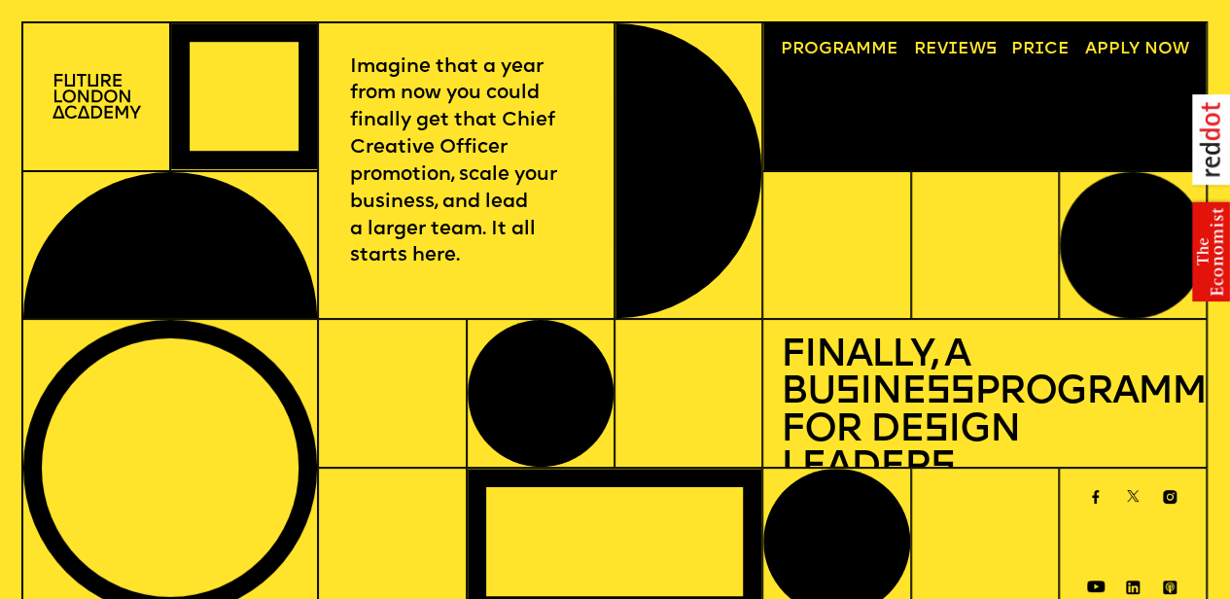
click at [523, 54] on p "Imagine that a year from now you could finally get that Chief Creative Officer …" at bounding box center [466, 162] width 232 height 217
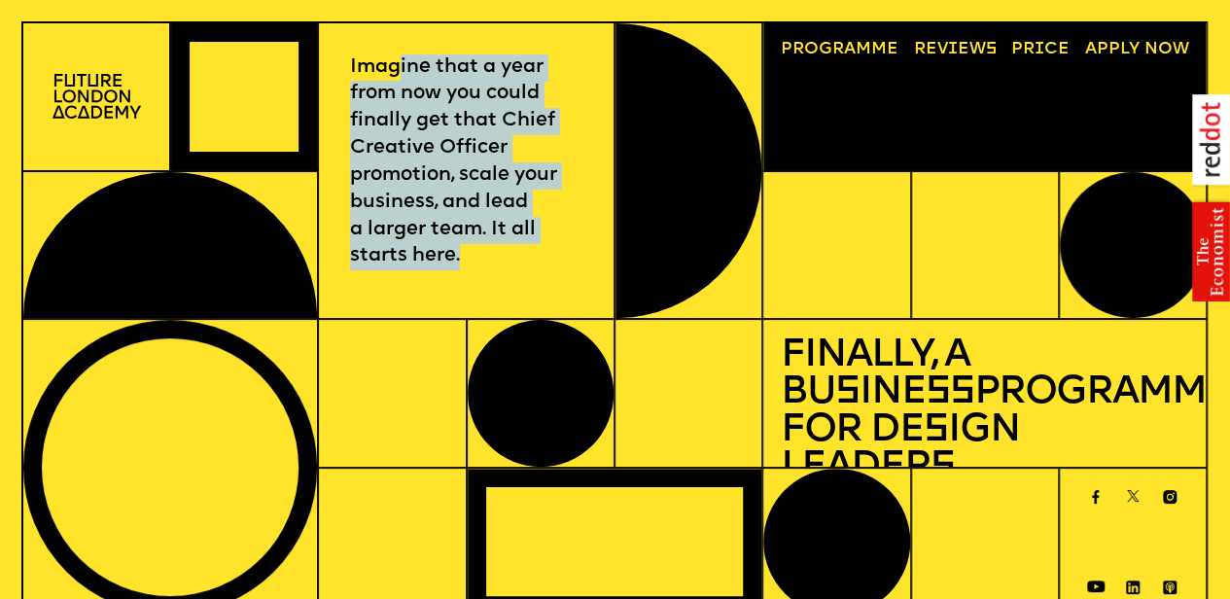
drag, startPoint x: 460, startPoint y: 61, endPoint x: 545, endPoint y: 274, distance: 229.5
click at [545, 274] on div "Imagine that a year from now you could finally get that Chief Creative Officer …" at bounding box center [466, 170] width 297 height 297
click at [546, 274] on div "Imagine that a year from now you could finally get that Chief Creative Officer …" at bounding box center [466, 170] width 297 height 297
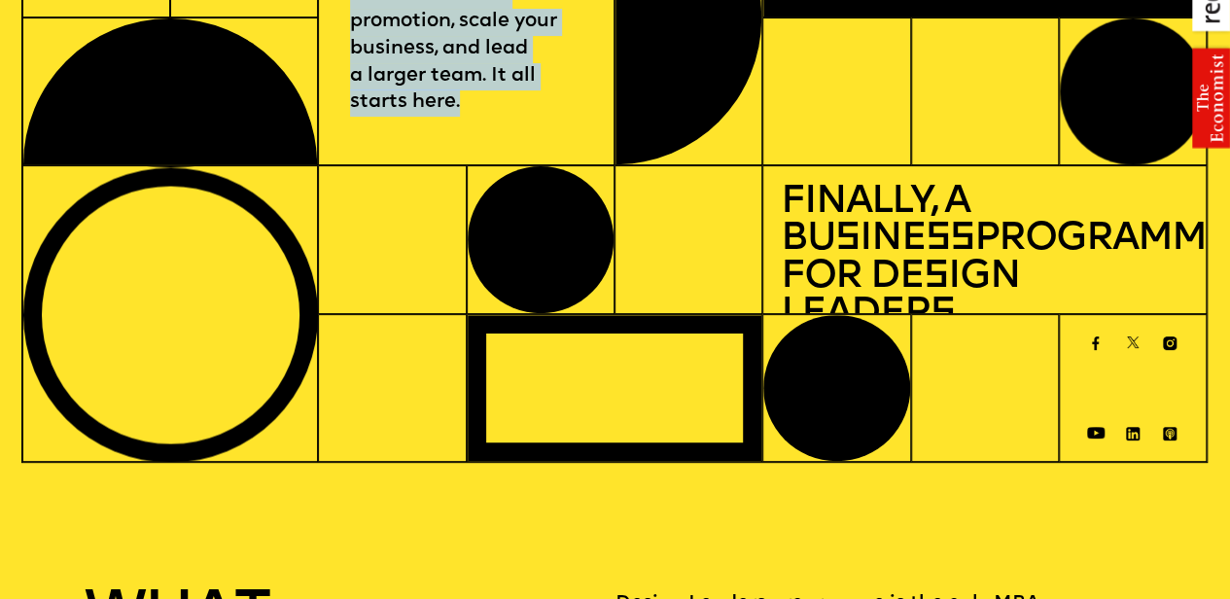
scroll to position [194, 0]
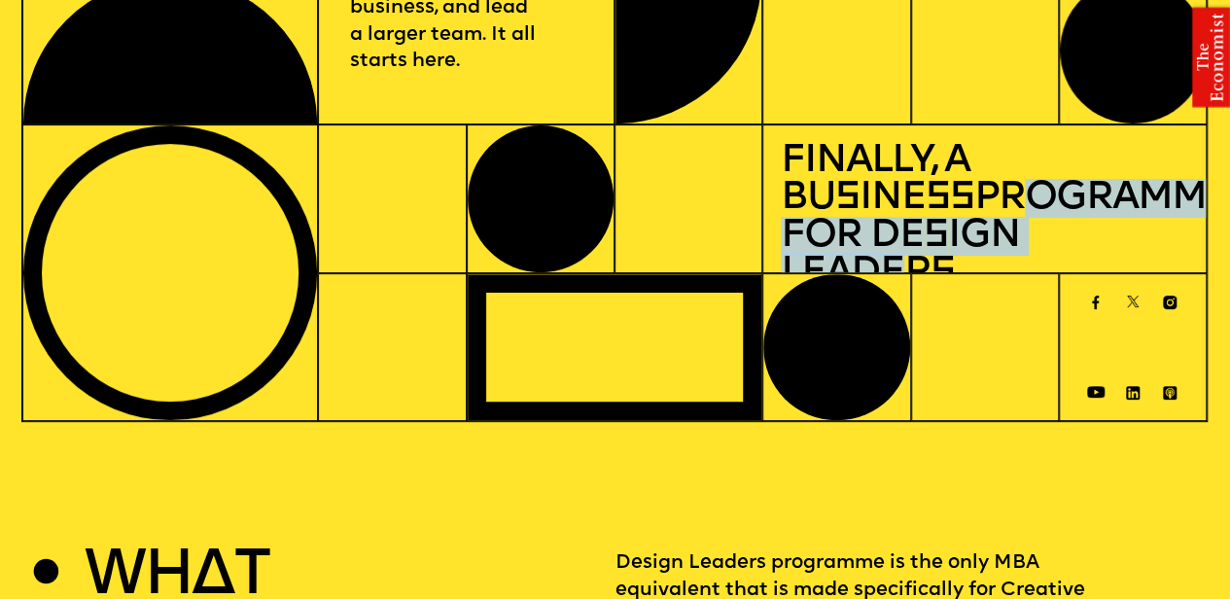
drag, startPoint x: 807, startPoint y: 226, endPoint x: 1066, endPoint y: 217, distance: 258.8
click at [1066, 217] on h1 "Finally, a Bu s ine ss Programme for De s ign Leader s" at bounding box center [985, 218] width 408 height 150
click at [1072, 194] on h1 "Finally, a Bu s ine ss Programme for De s ign Leader s" at bounding box center [985, 218] width 408 height 150
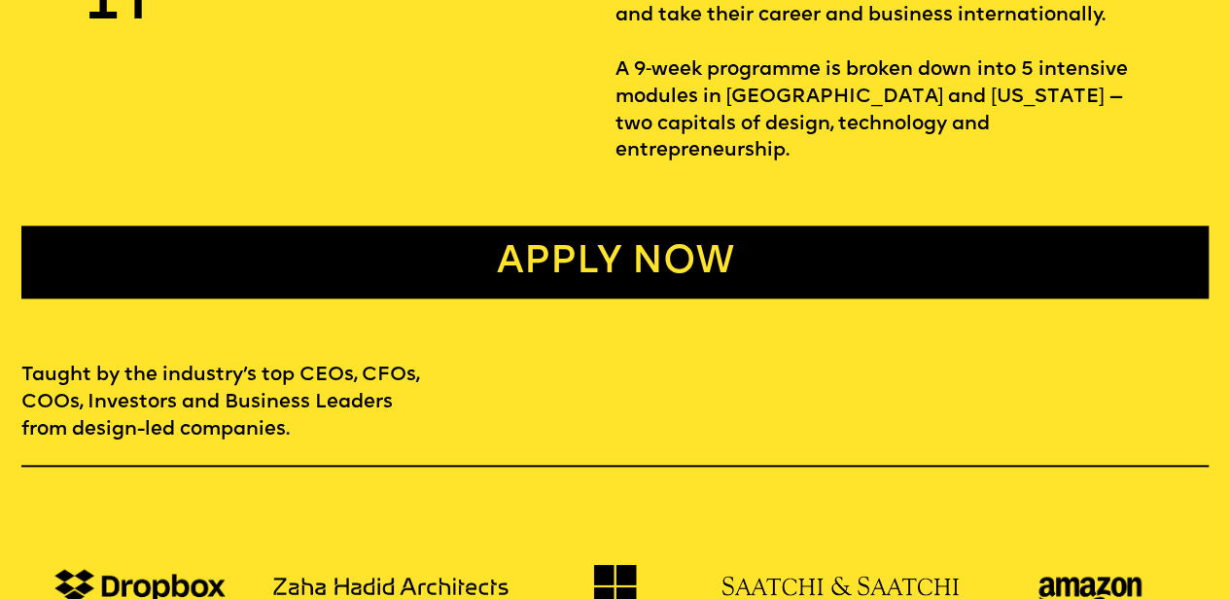
scroll to position [875, 0]
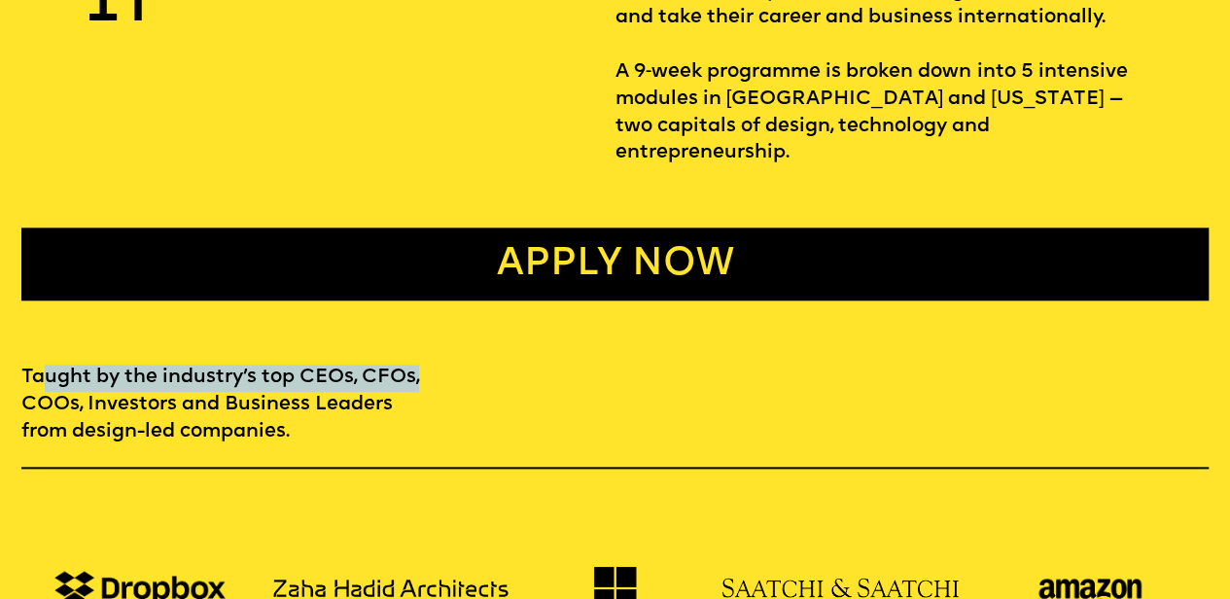
drag, startPoint x: 39, startPoint y: 374, endPoint x: 484, endPoint y: 367, distance: 445.4
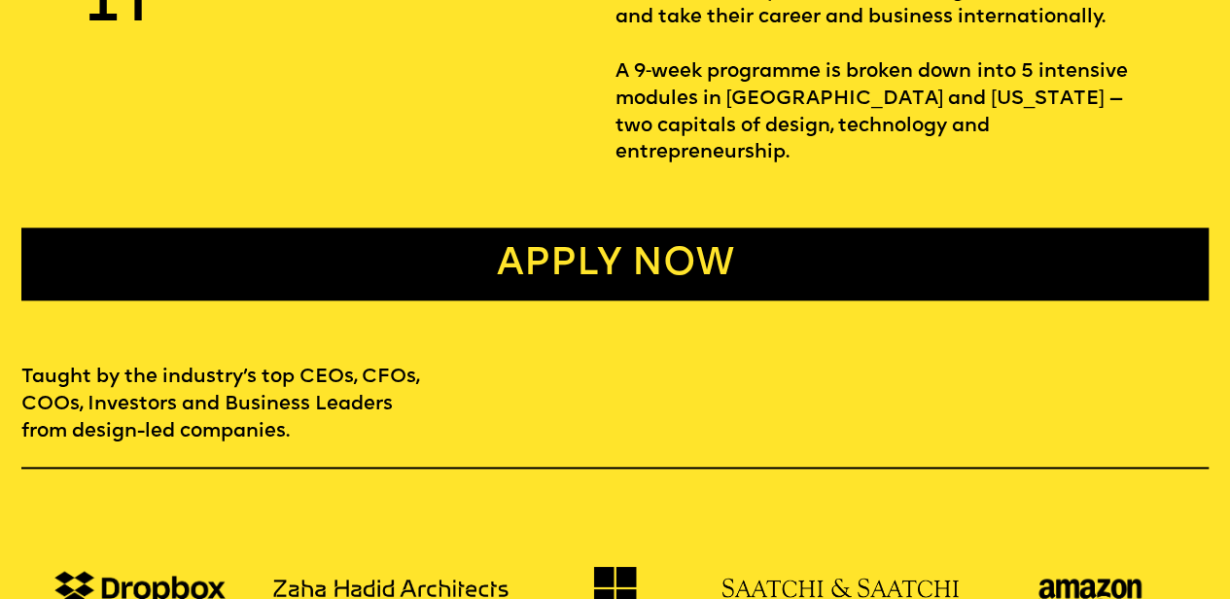
click at [649, 244] on link "Apply now" at bounding box center [614, 264] width 1187 height 73
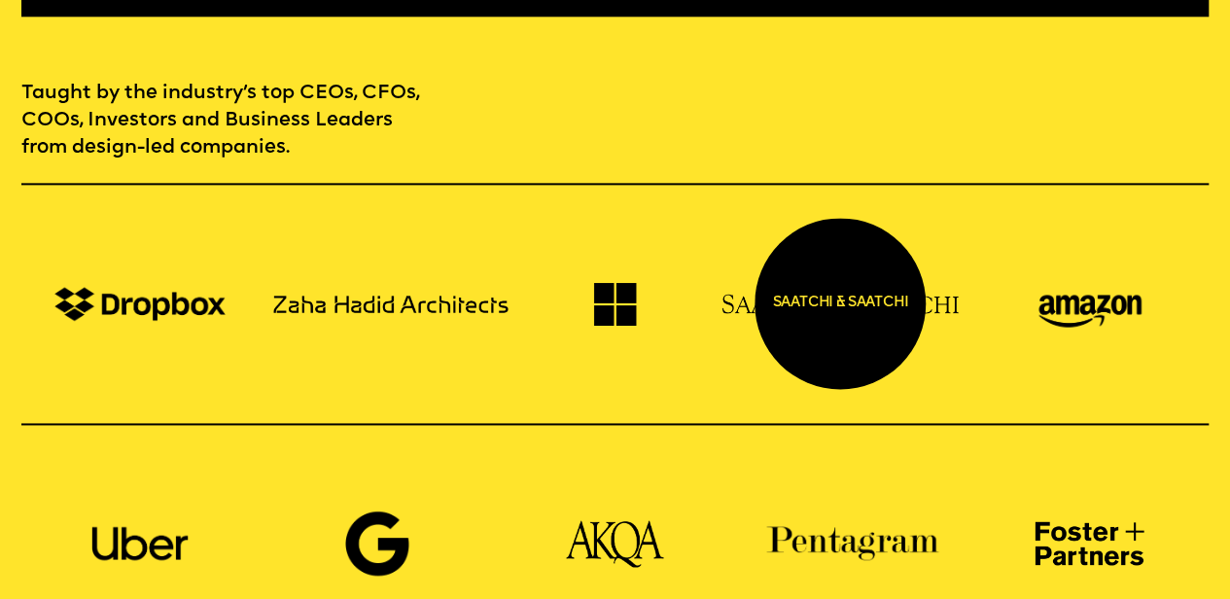
scroll to position [1167, 0]
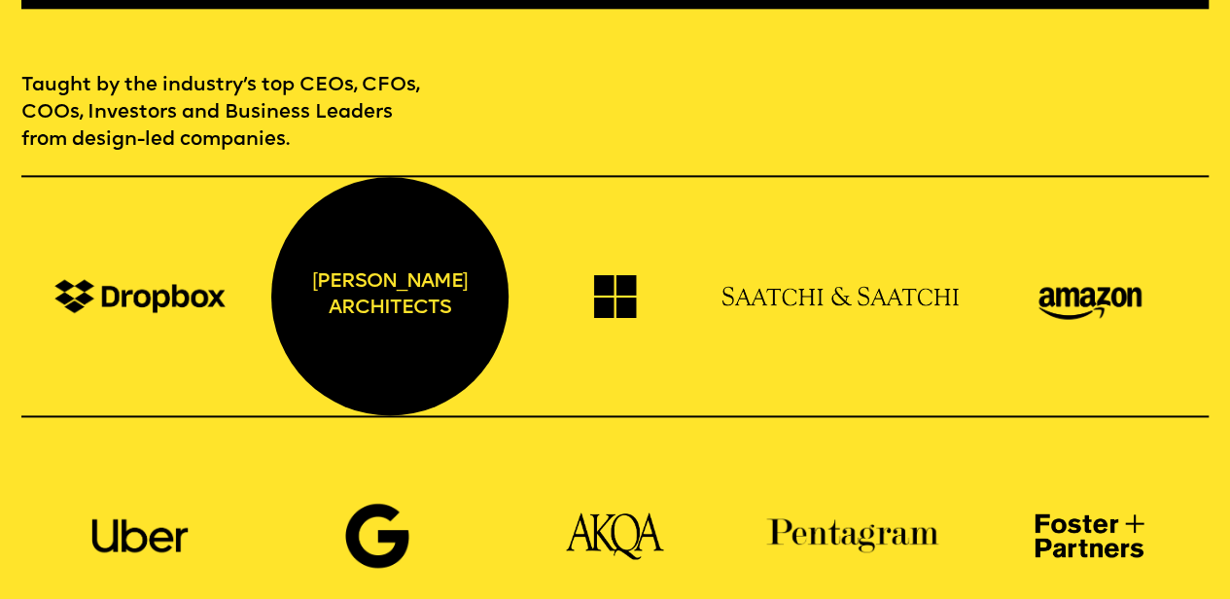
click at [383, 287] on div "[PERSON_NAME] architects" at bounding box center [389, 295] width 237 height 237
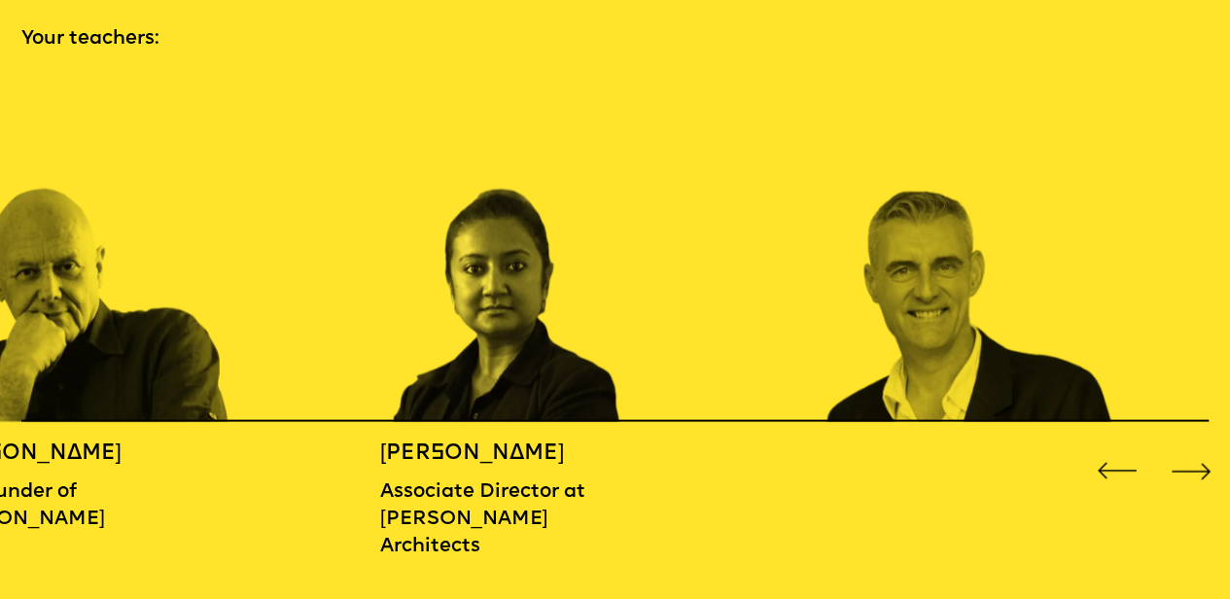
scroll to position [1945, 0]
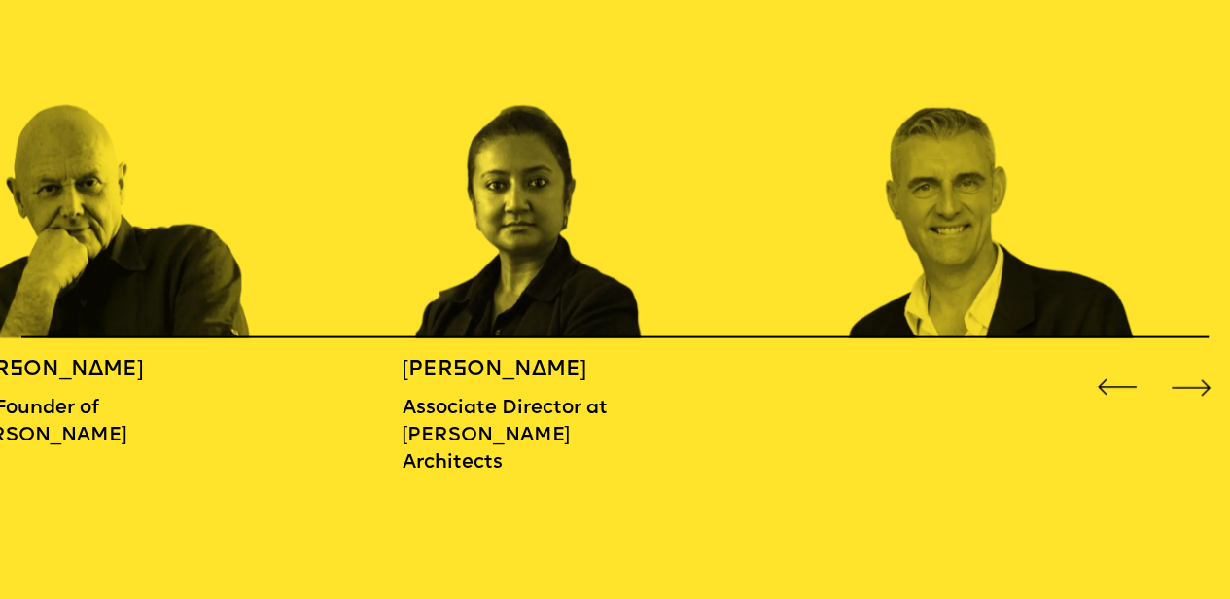
click at [23, 380] on h5 "[PERSON_NAME]" at bounding box center [70, 370] width 222 height 27
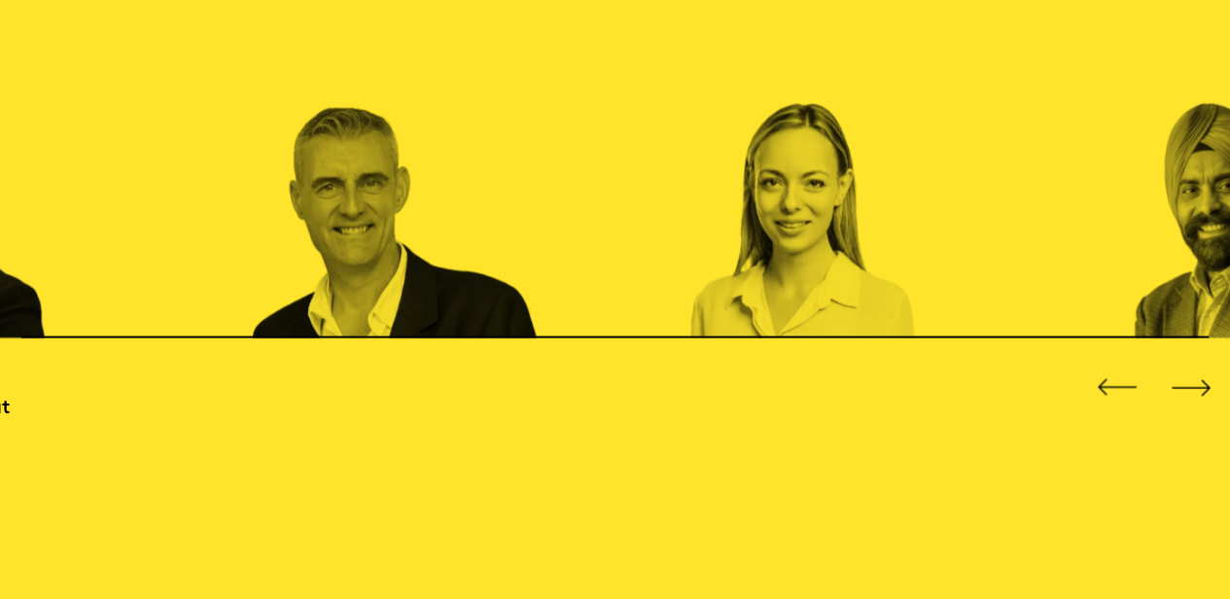
click at [303, 362] on h5 "[PERSON_NAME]" at bounding box center [360, 370] width 222 height 27
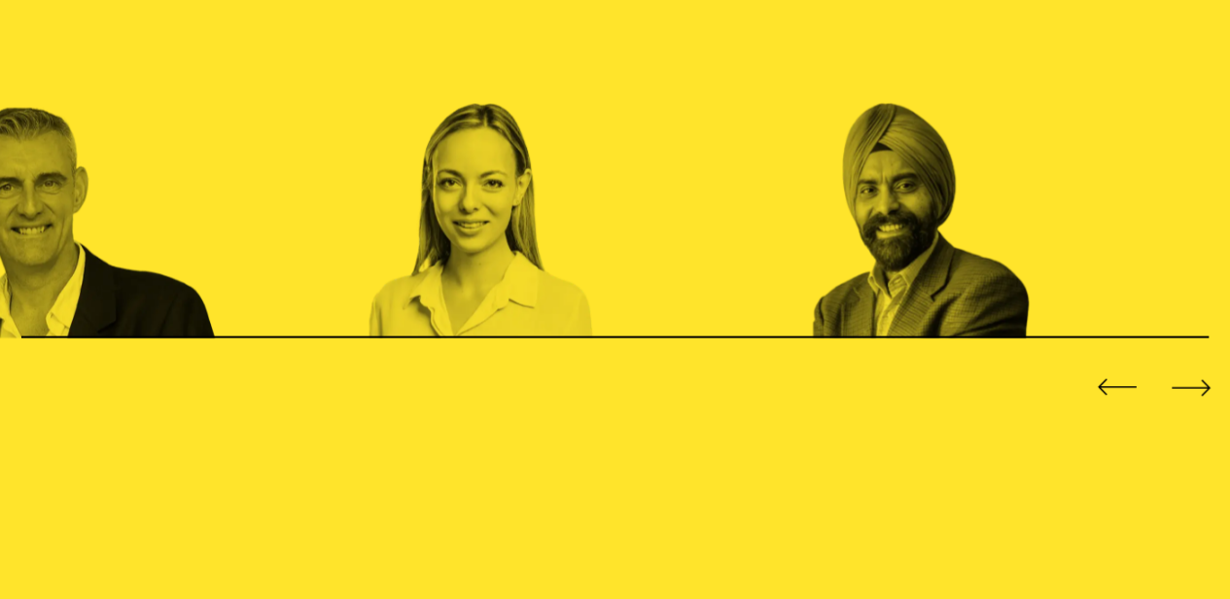
click at [644, 271] on img "4 / 16" at bounding box center [517, 166] width 296 height 344
click at [147, 265] on img "3 / 16" at bounding box center [75, 166] width 296 height 344
click at [223, 248] on img "3 / 16" at bounding box center [75, 166] width 296 height 344
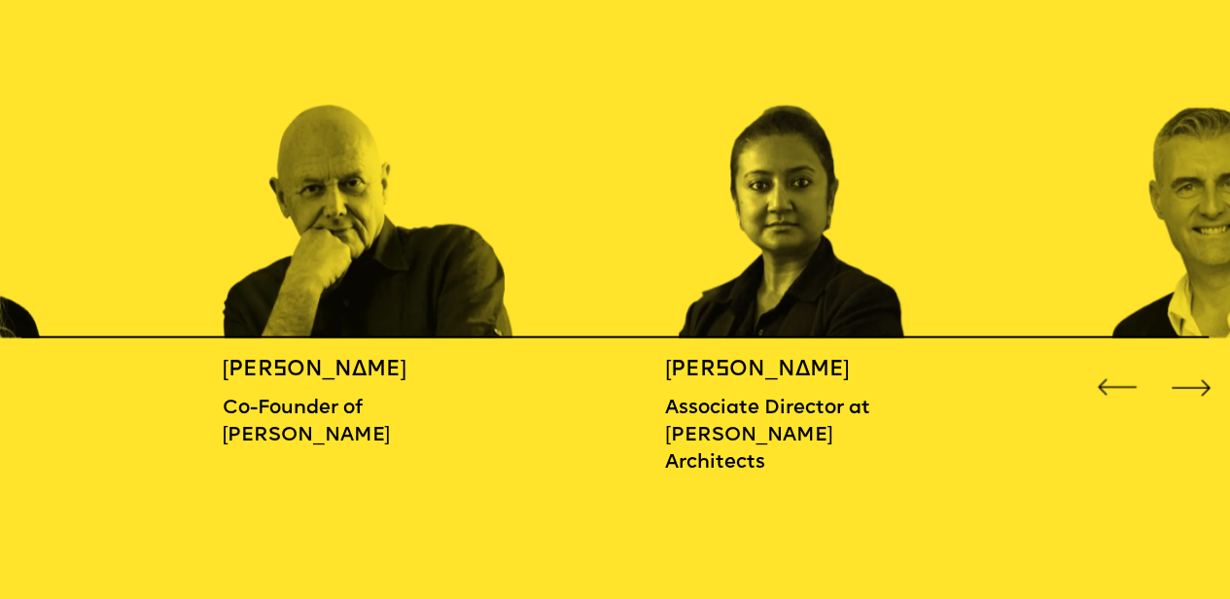
click at [818, 252] on img "2 / 16" at bounding box center [813, 166] width 296 height 344
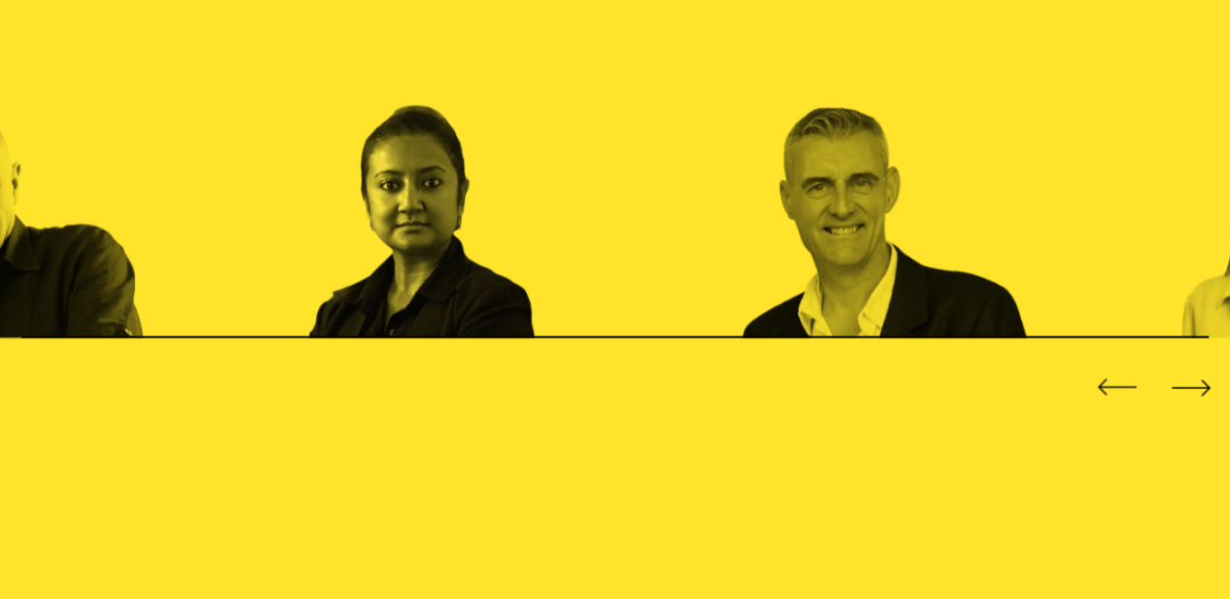
click at [1114, 392] on div "Previous slide" at bounding box center [1117, 388] width 50 height 50
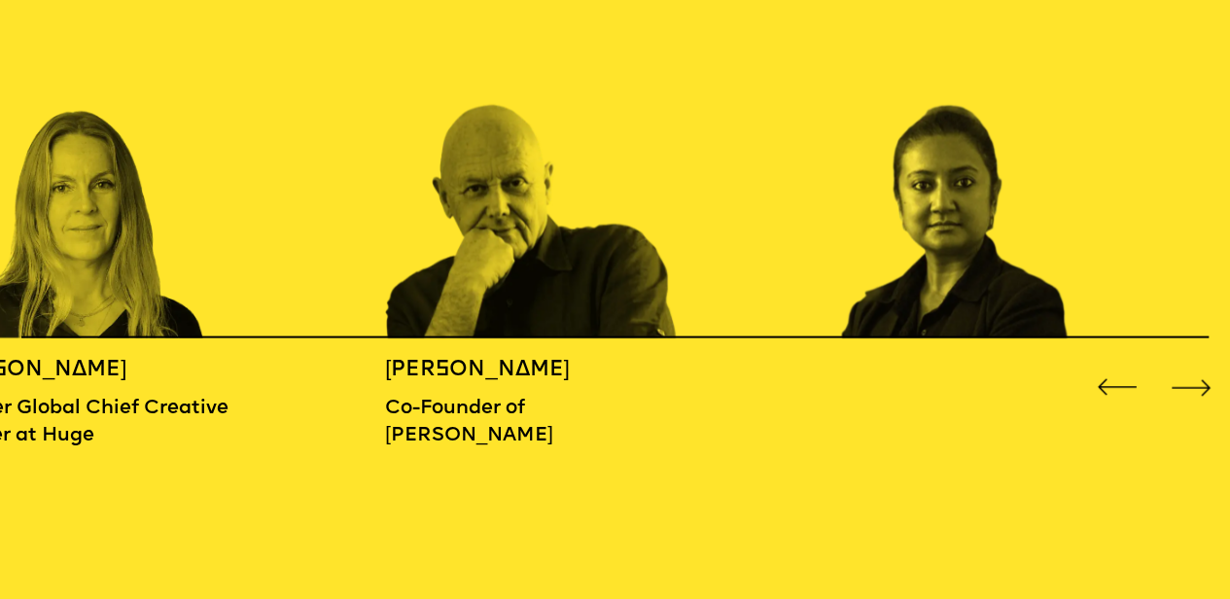
click at [1187, 381] on div "Next slide" at bounding box center [1192, 388] width 50 height 50
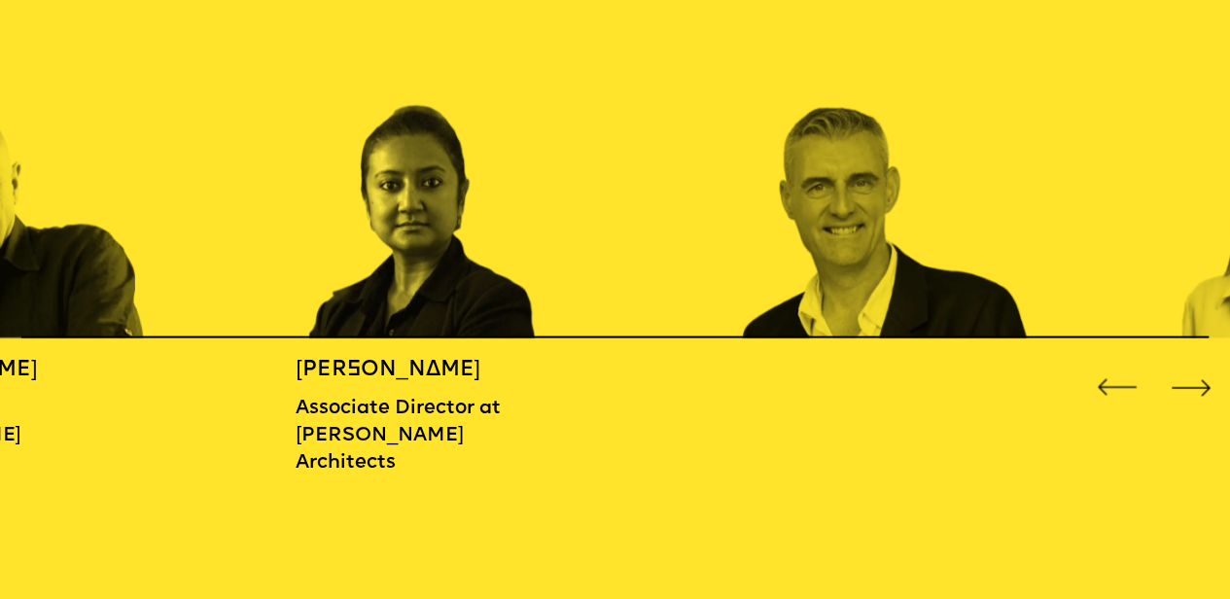
click at [1187, 381] on div "Next slide" at bounding box center [1192, 388] width 50 height 50
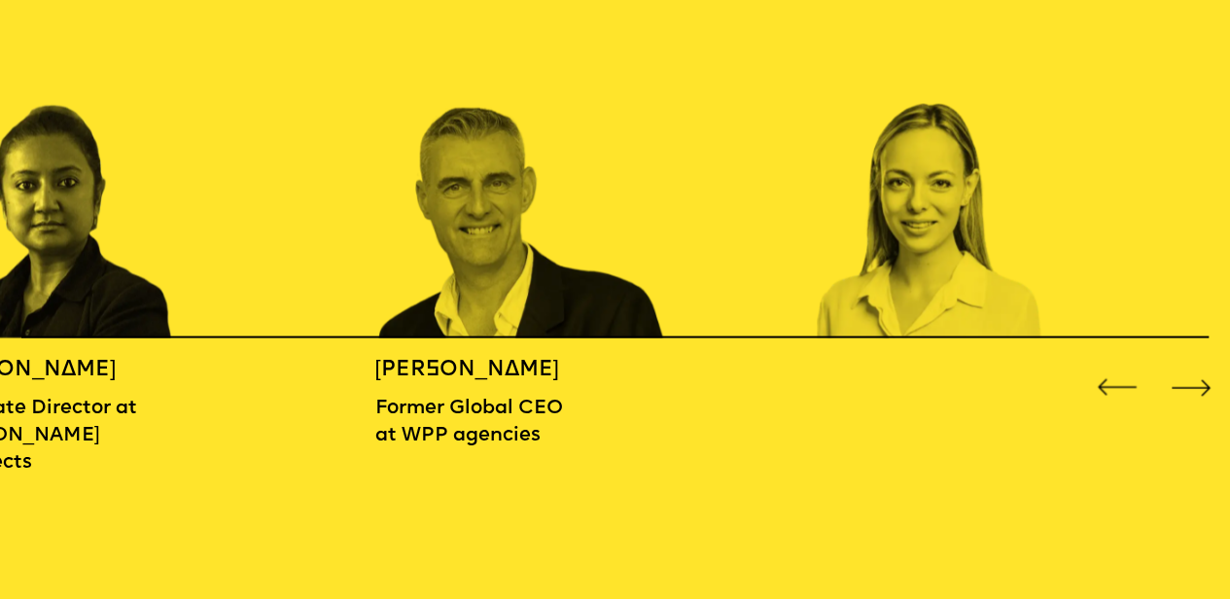
click at [1187, 381] on div "Next slide" at bounding box center [1192, 388] width 50 height 50
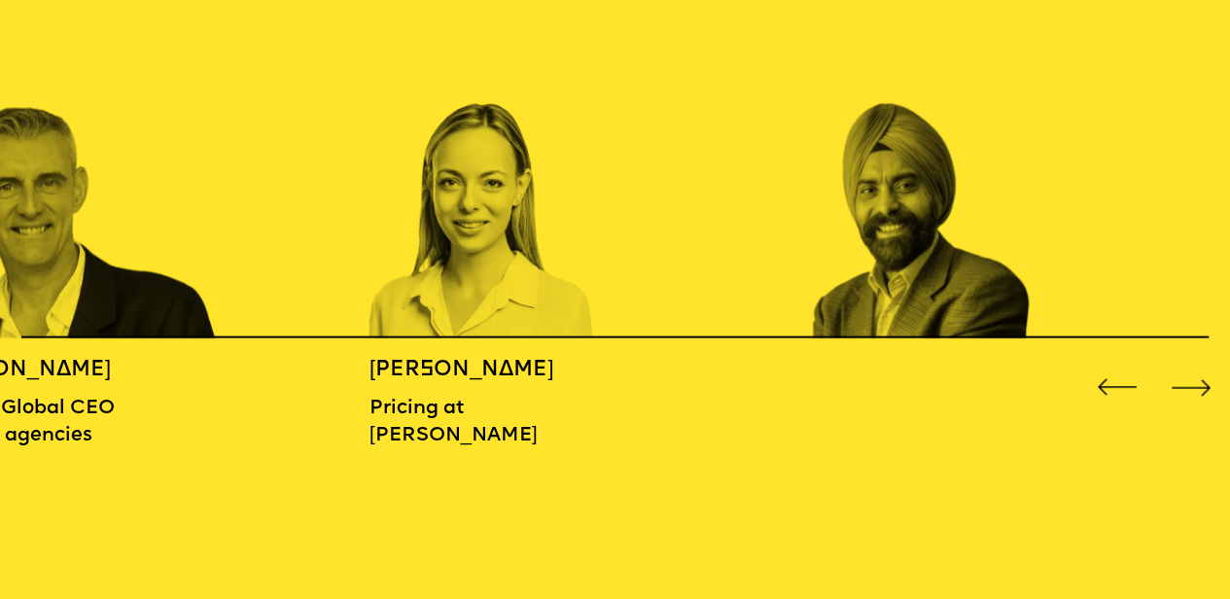
click at [1187, 381] on div "Next slide" at bounding box center [1192, 388] width 50 height 50
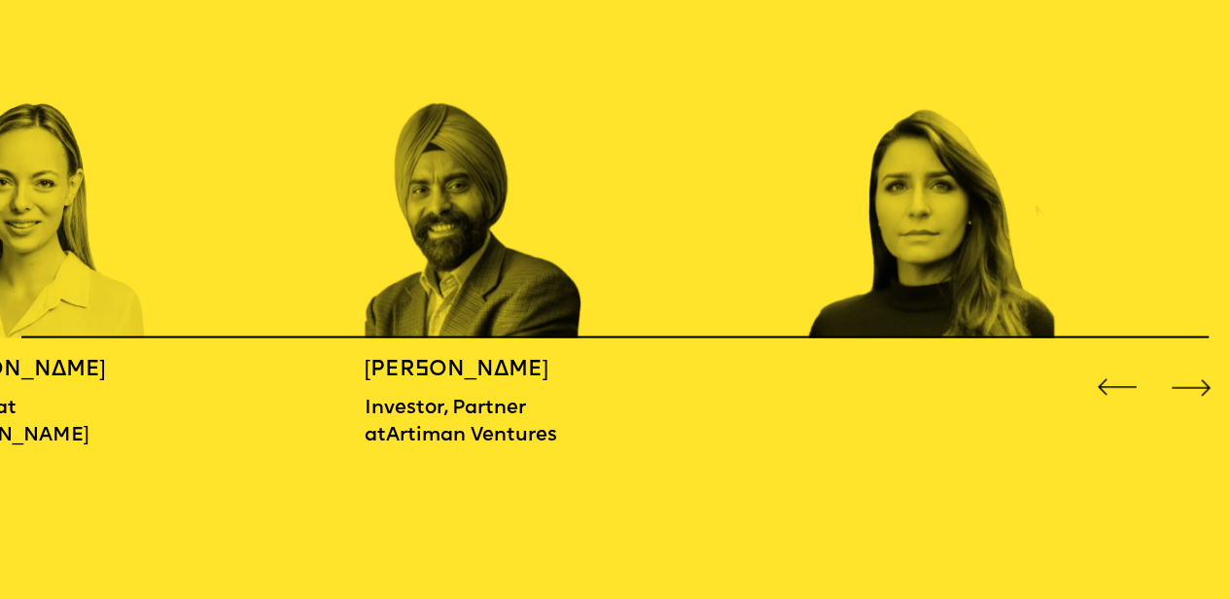
click at [1187, 381] on div "Next slide" at bounding box center [1192, 388] width 50 height 50
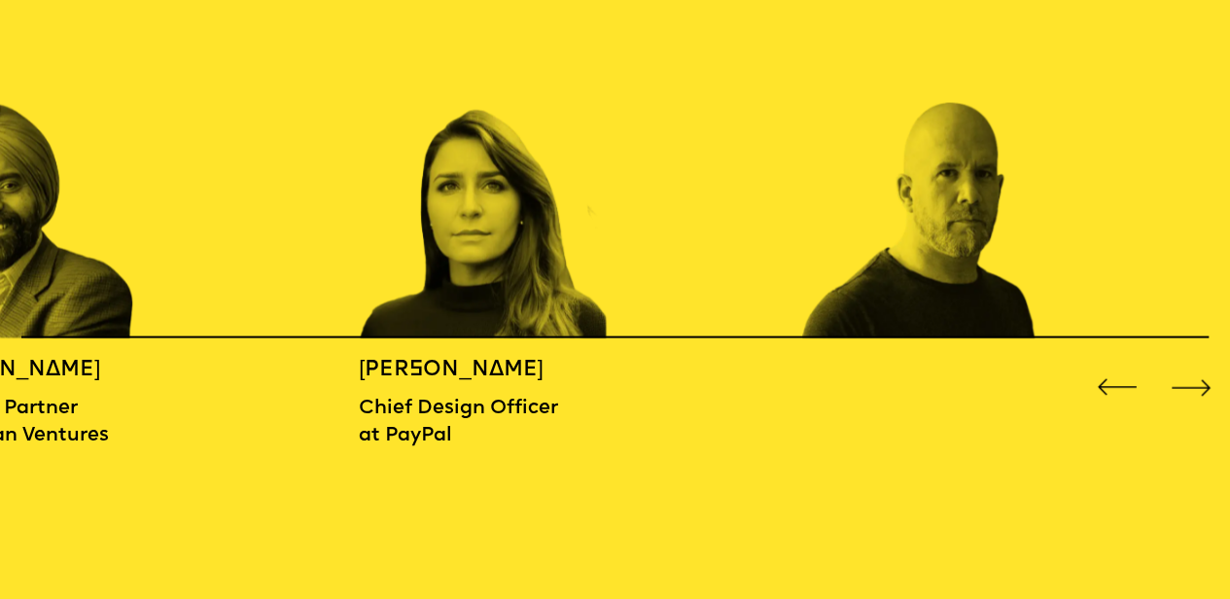
click at [1187, 381] on div "Next slide" at bounding box center [1192, 388] width 50 height 50
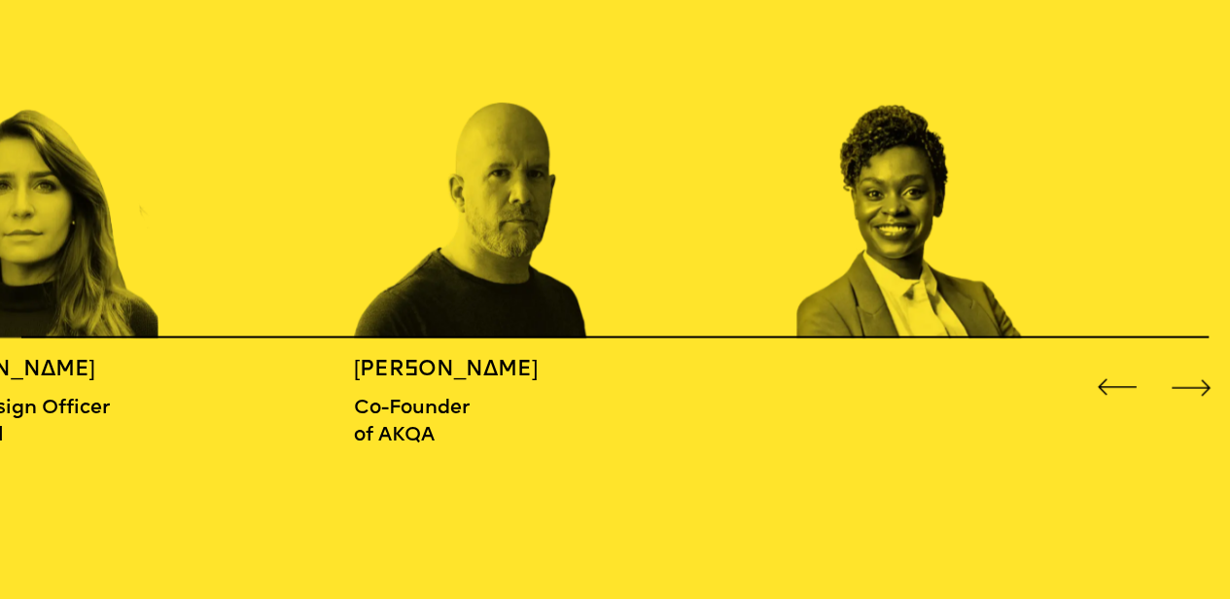
click at [1187, 381] on div "Next slide" at bounding box center [1192, 388] width 50 height 50
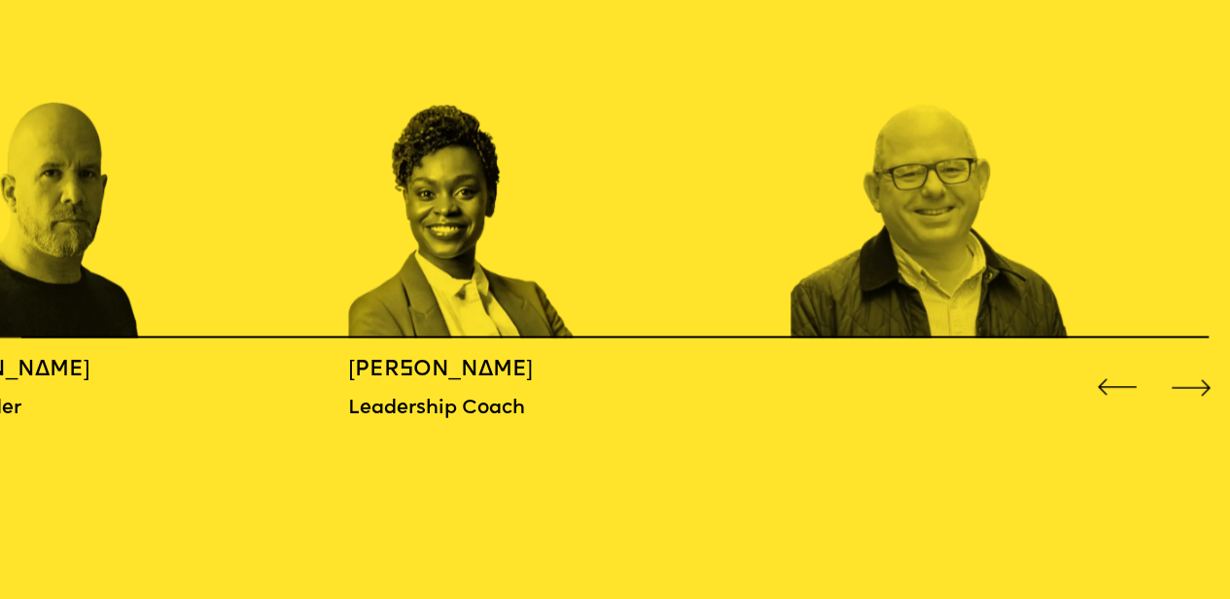
click at [1187, 381] on div "Next slide" at bounding box center [1192, 388] width 50 height 50
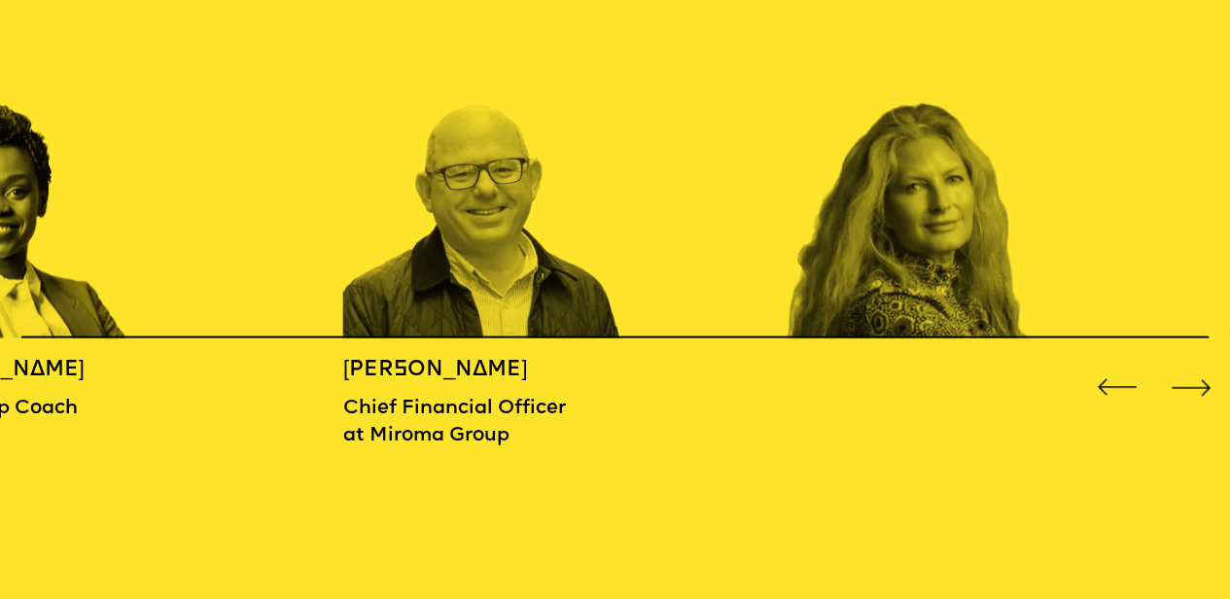
click at [1187, 381] on div "Next slide" at bounding box center [1192, 388] width 50 height 50
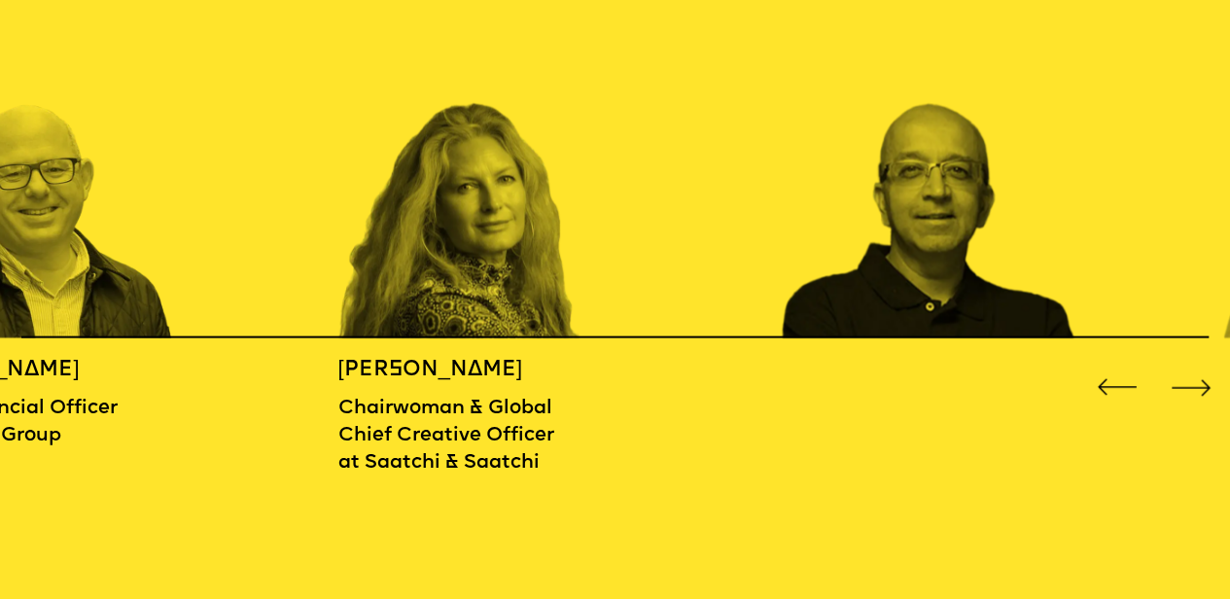
click at [1187, 381] on div "Next slide" at bounding box center [1192, 388] width 50 height 50
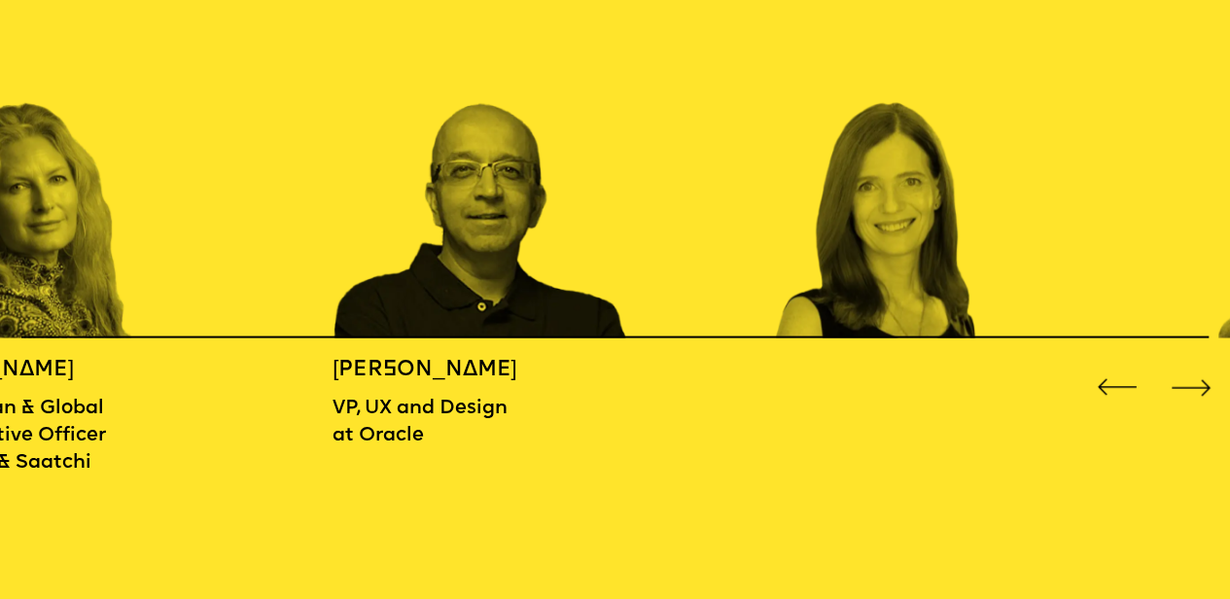
click at [1187, 378] on div "Next slide" at bounding box center [1192, 388] width 50 height 50
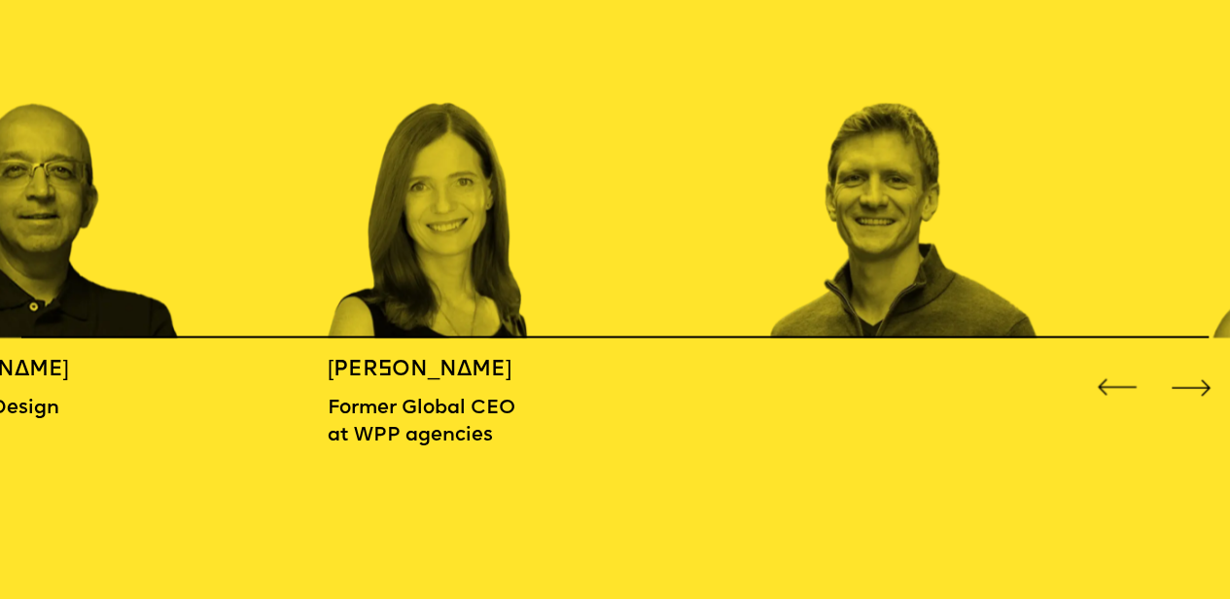
click at [1187, 378] on div "Next slide" at bounding box center [1192, 388] width 50 height 50
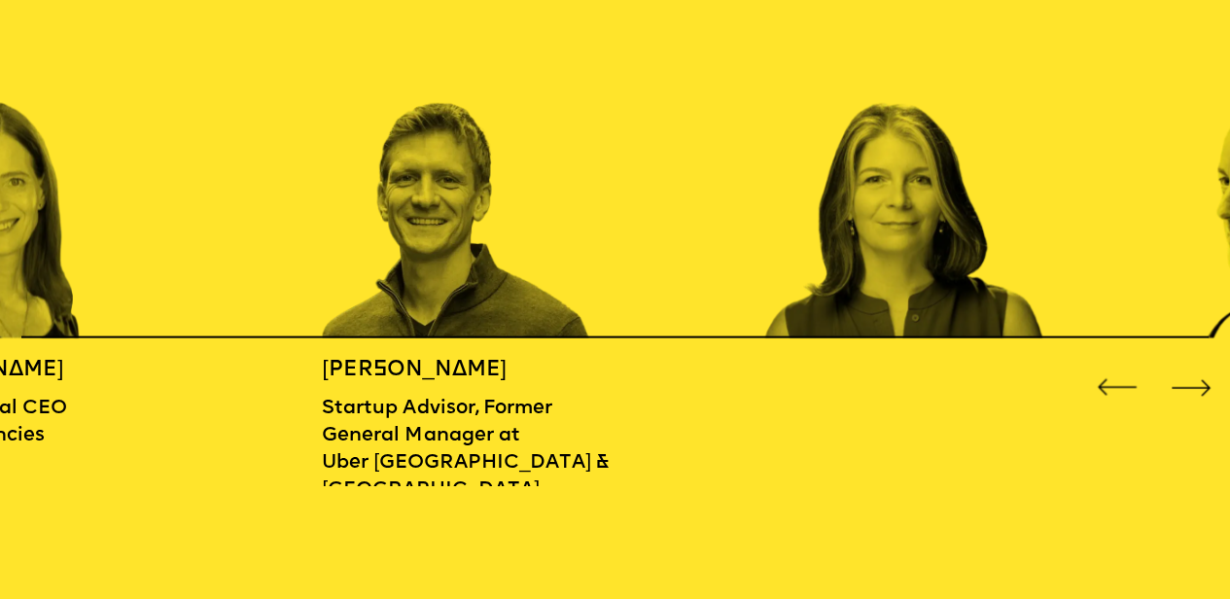
click at [1187, 378] on div "Next slide" at bounding box center [1192, 388] width 50 height 50
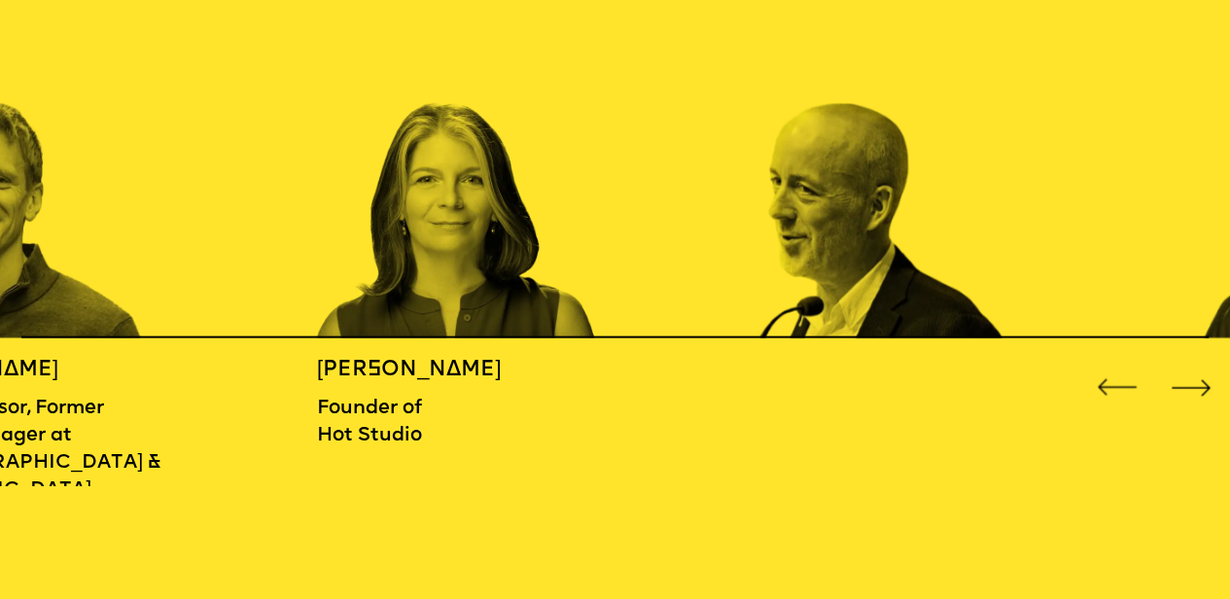
click at [1187, 378] on div "Next slide" at bounding box center [1192, 388] width 50 height 50
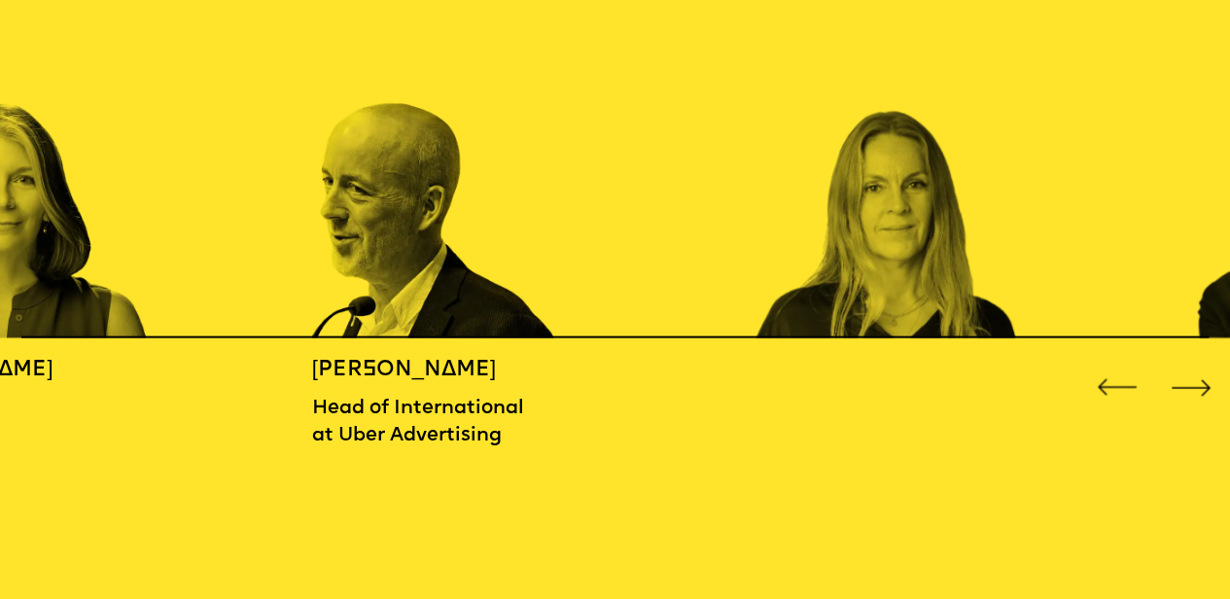
scroll to position [1945, 4]
click at [1190, 382] on div "Next slide" at bounding box center [1192, 388] width 50 height 50
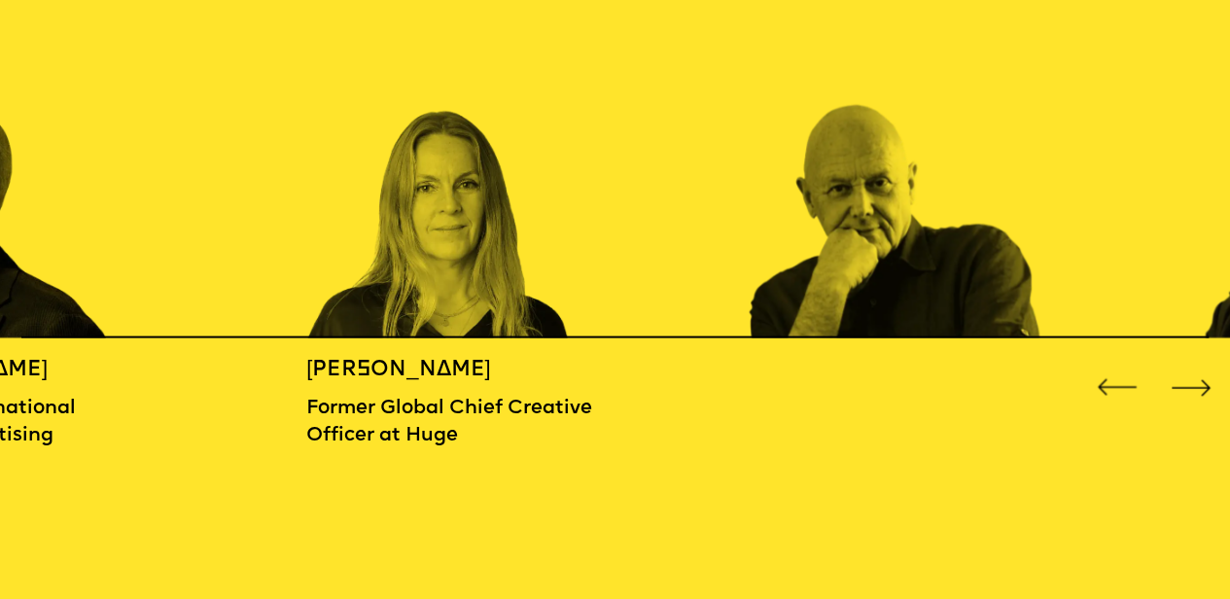
click at [1190, 382] on div "Next slide" at bounding box center [1192, 388] width 50 height 50
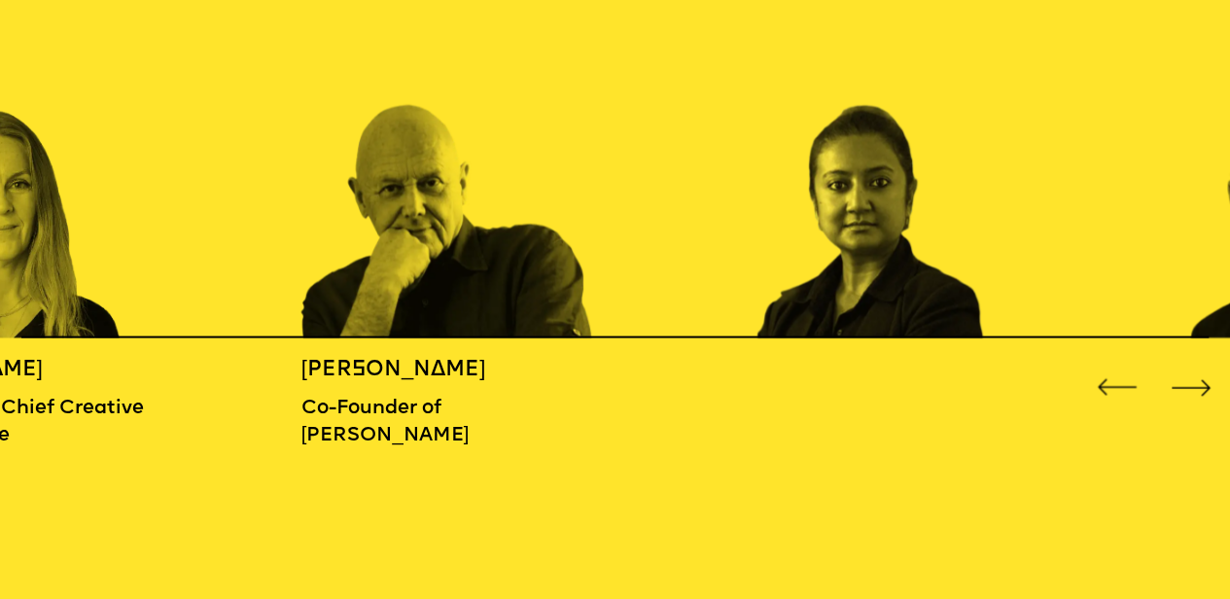
click at [1190, 383] on div "Next slide" at bounding box center [1192, 388] width 50 height 50
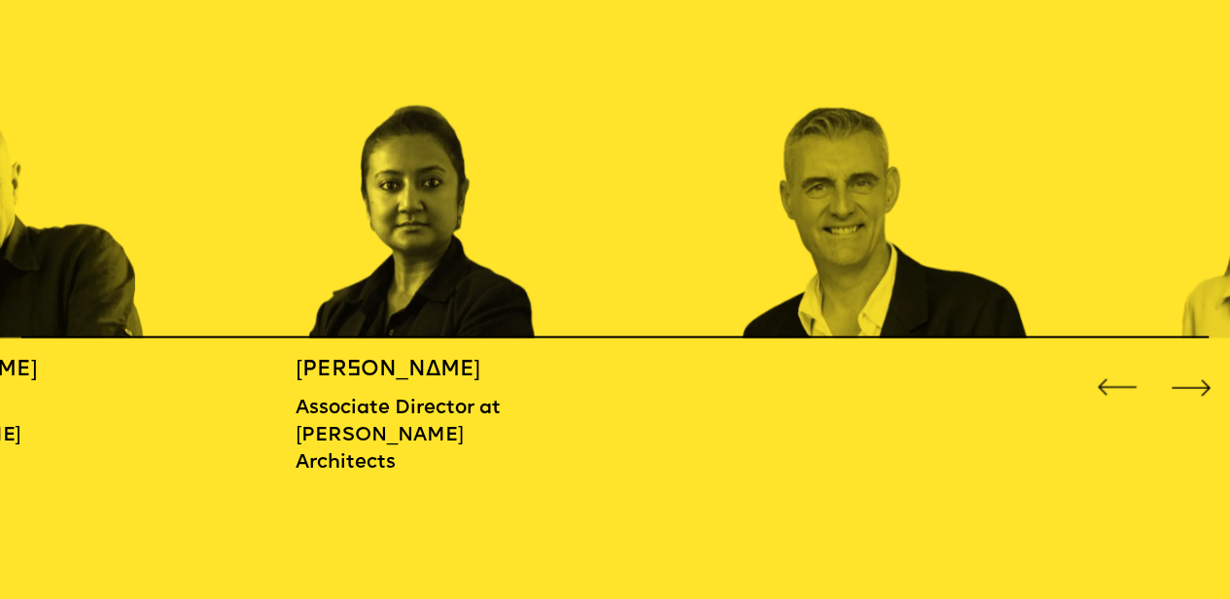
click at [1190, 383] on div "Next slide" at bounding box center [1192, 388] width 50 height 50
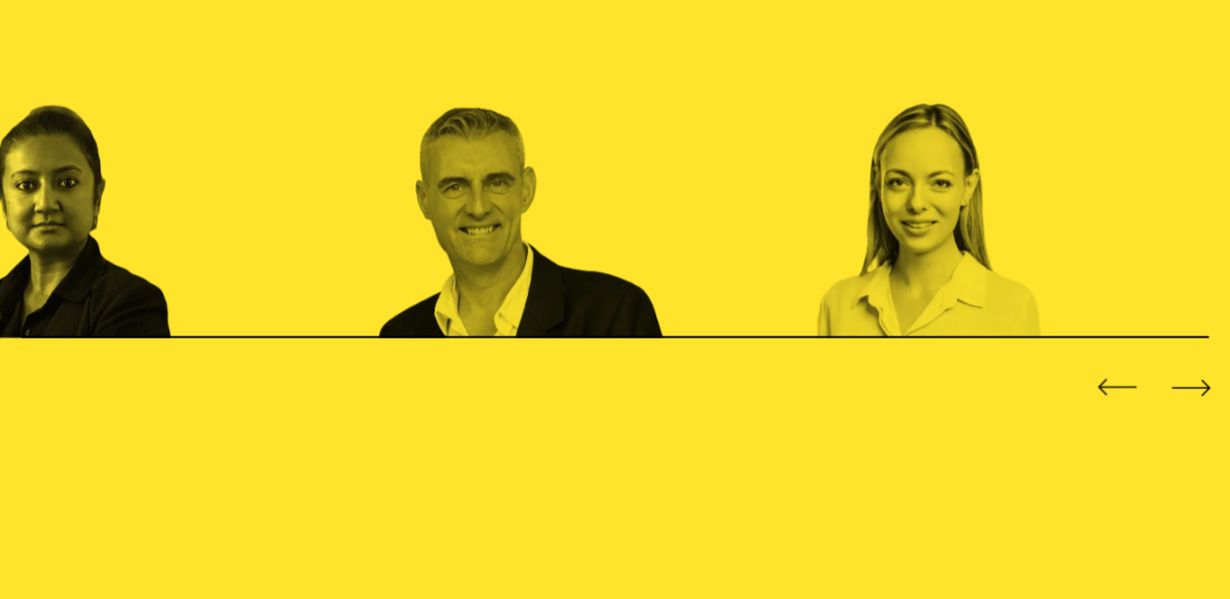
click at [1190, 383] on div "Next slide" at bounding box center [1192, 388] width 50 height 50
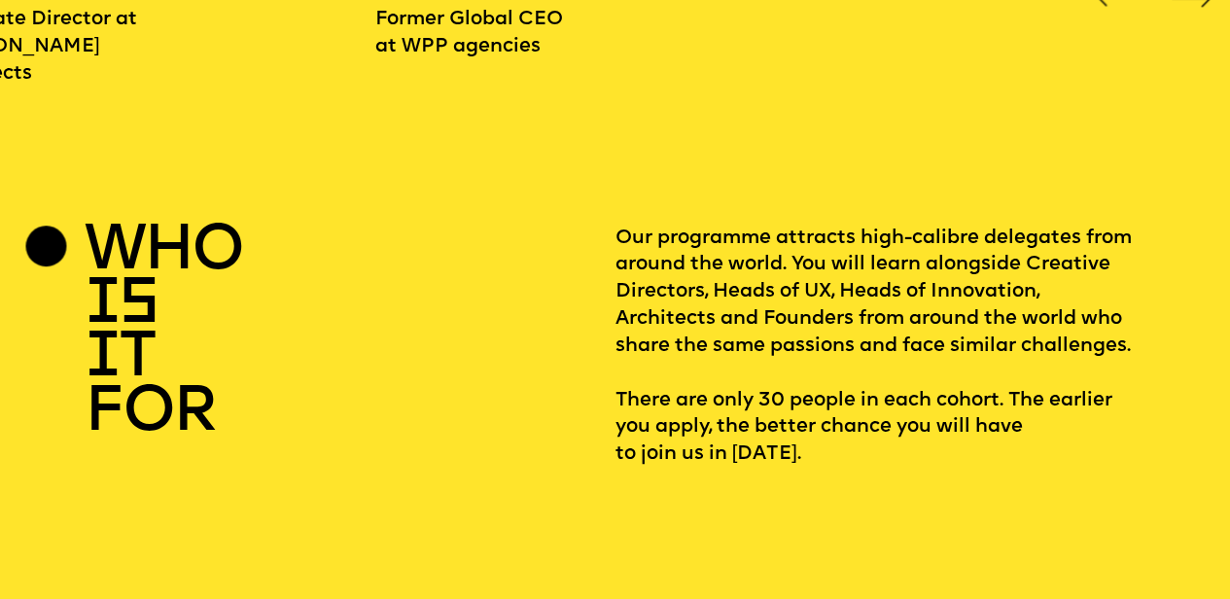
scroll to position [2333, 4]
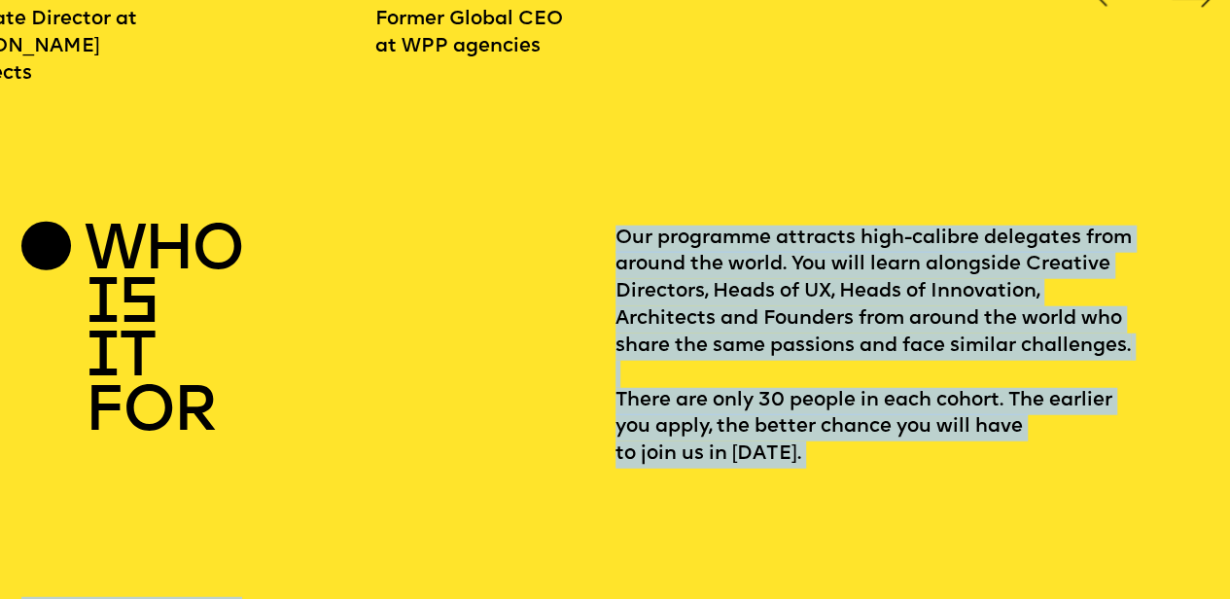
drag, startPoint x: 614, startPoint y: 229, endPoint x: 1096, endPoint y: 464, distance: 536.2
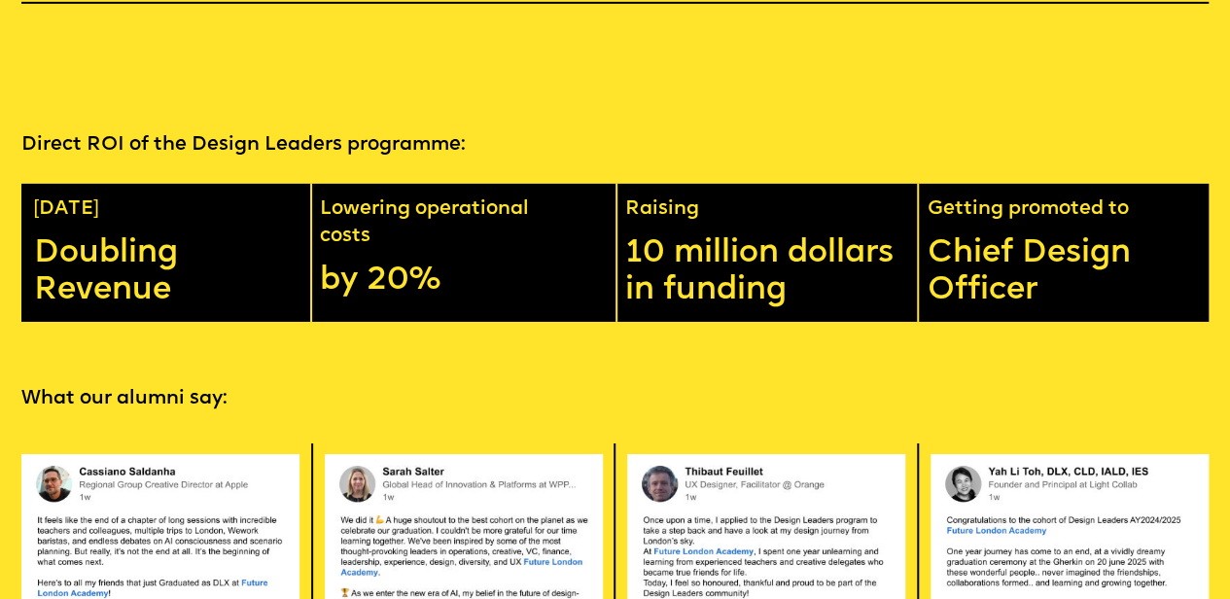
scroll to position [3111, 4]
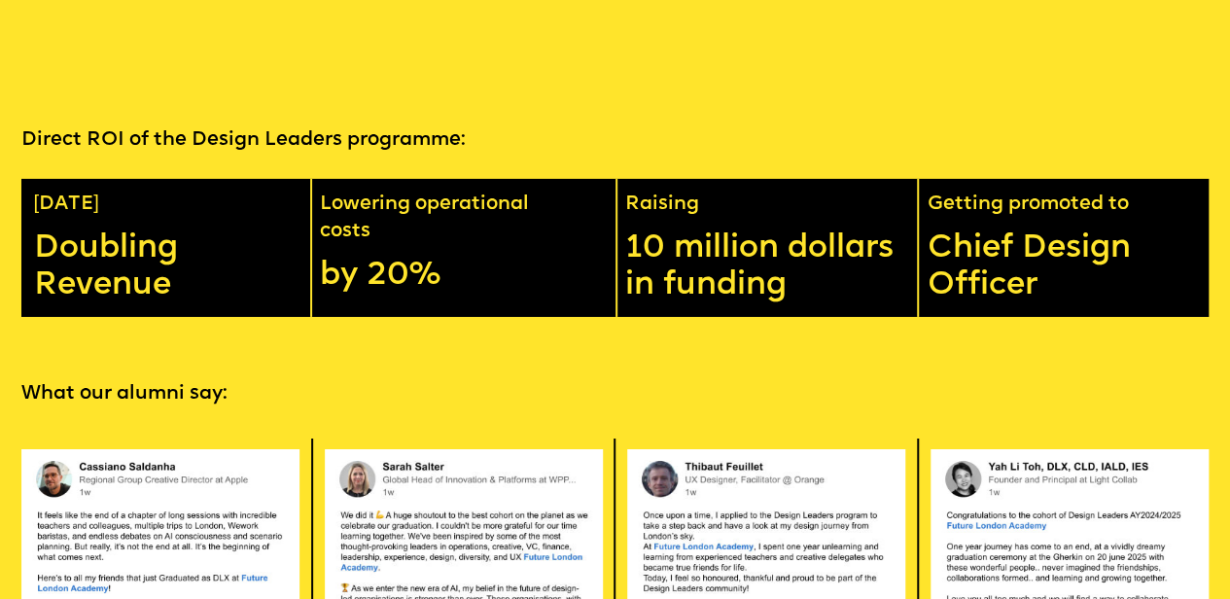
click at [134, 293] on p "Doubling Revenue" at bounding box center [166, 267] width 264 height 74
